Goal: Task Accomplishment & Management: Use online tool/utility

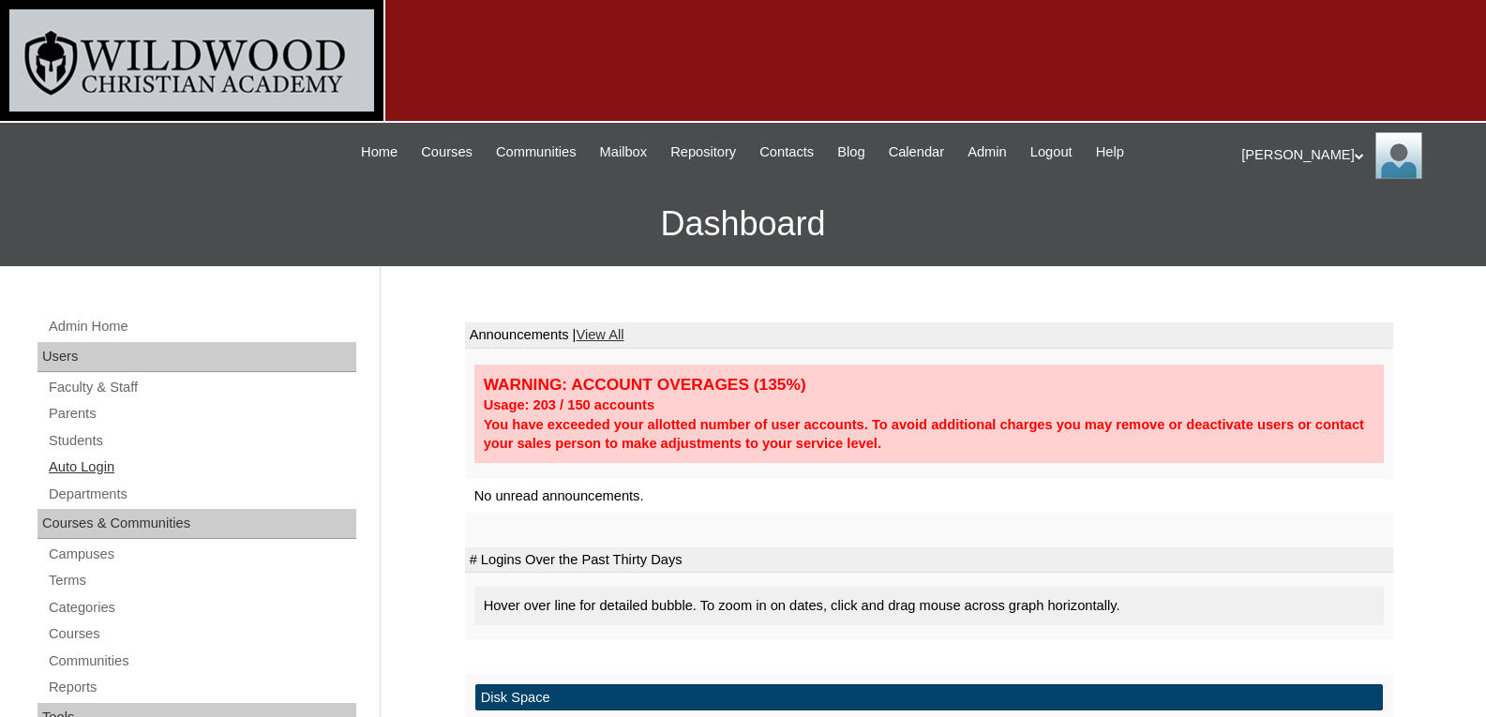
click at [66, 465] on link "Auto Login" at bounding box center [201, 467] width 309 height 23
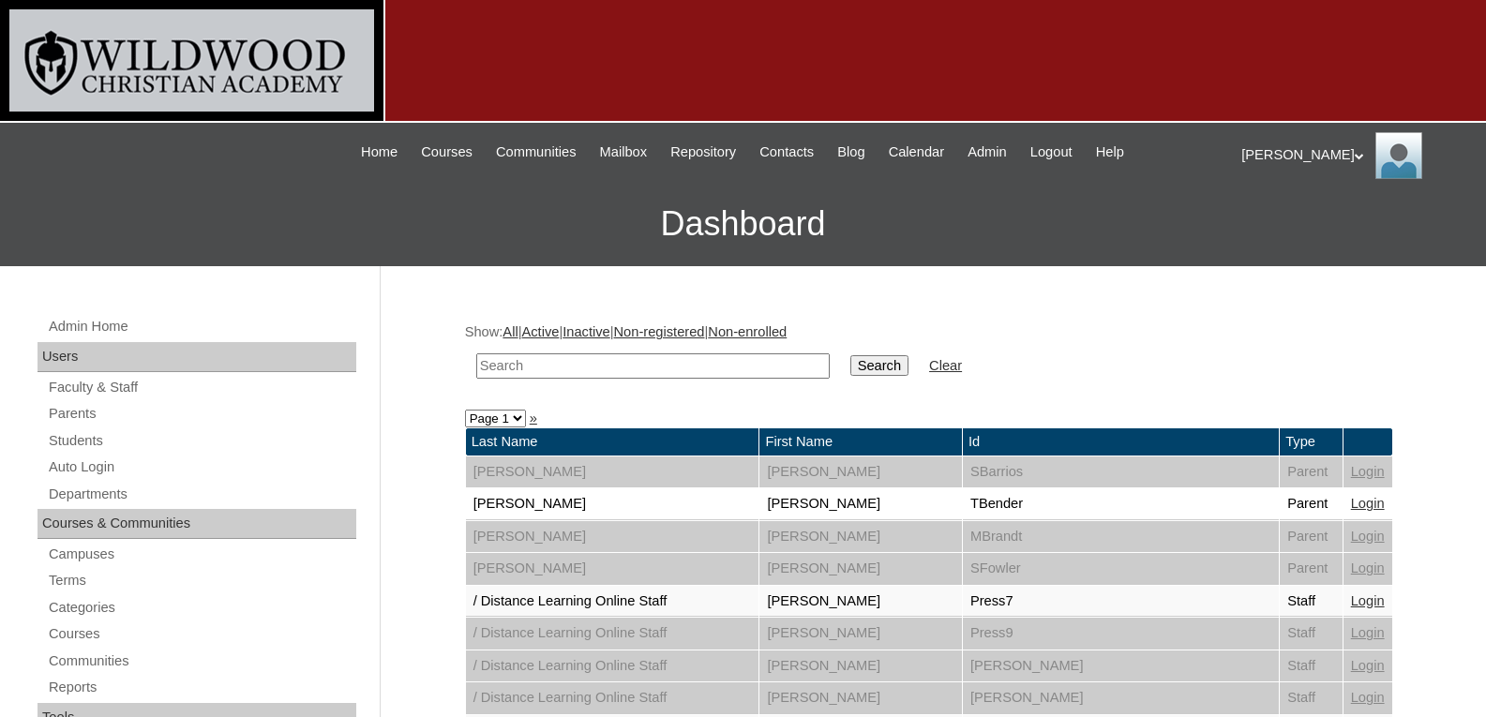
click at [520, 361] on input "text" at bounding box center [653, 366] width 354 height 25
type input "rei"
click at [850, 355] on input "Search" at bounding box center [879, 365] width 58 height 21
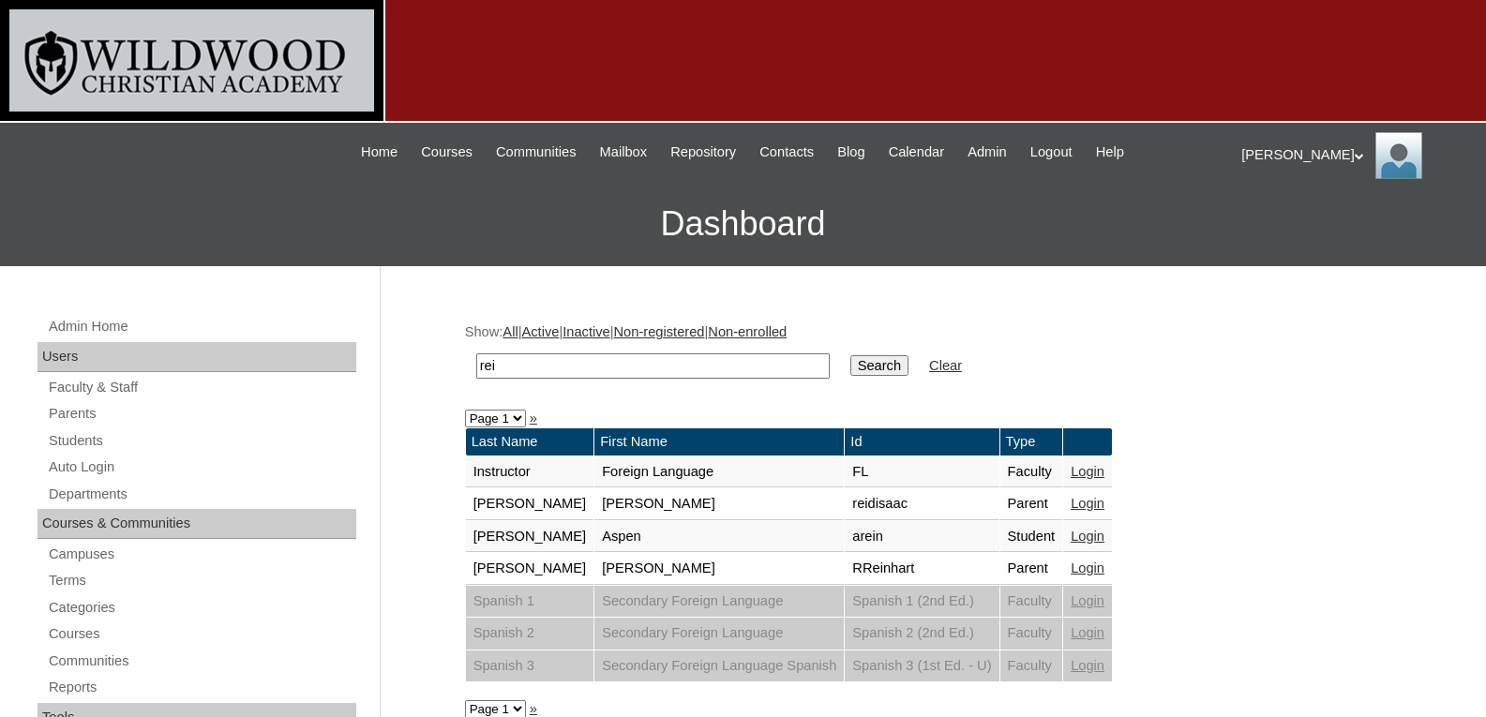
click at [1071, 568] on link "Login" at bounding box center [1088, 568] width 34 height 15
